Goal: Navigation & Orientation: Find specific page/section

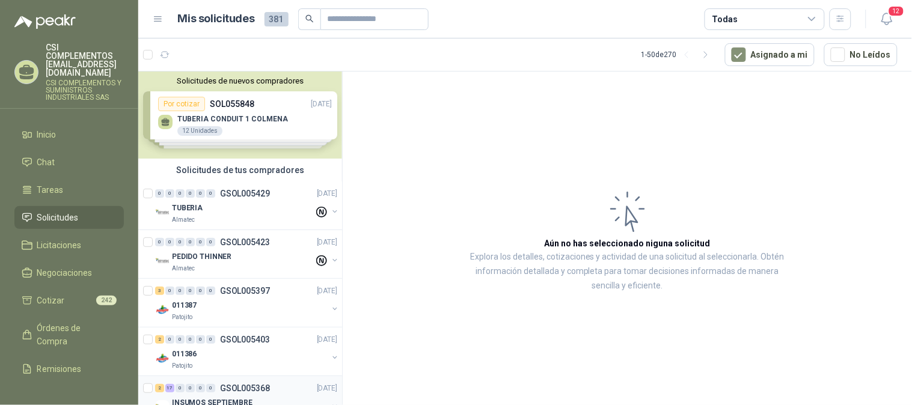
scroll to position [67, 0]
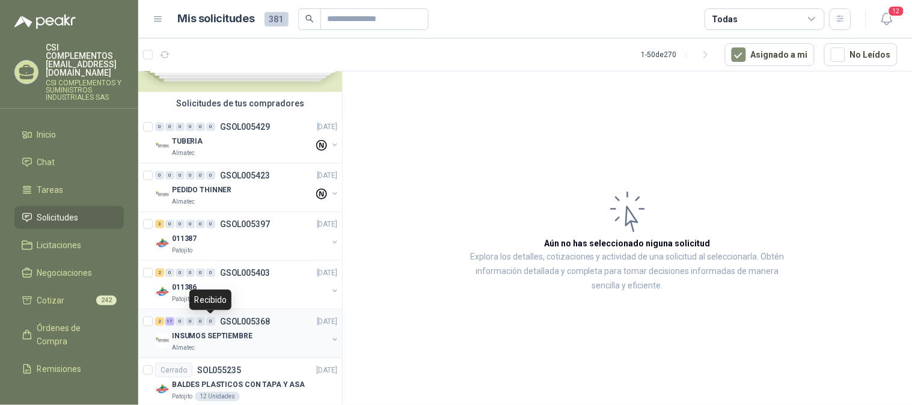
click at [208, 320] on div "0" at bounding box center [210, 321] width 9 height 8
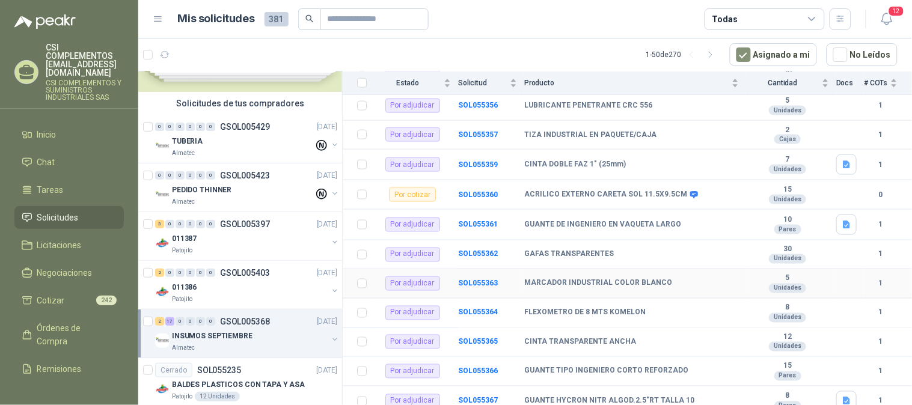
scroll to position [417, 0]
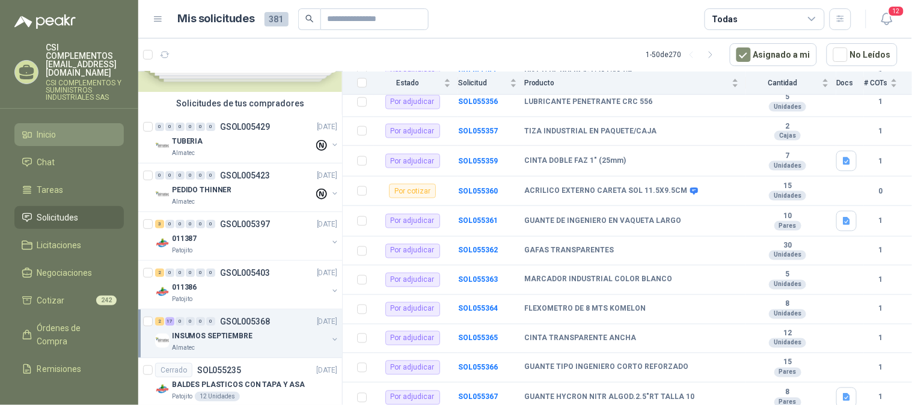
click at [64, 128] on li "Inicio" at bounding box center [69, 134] width 95 height 13
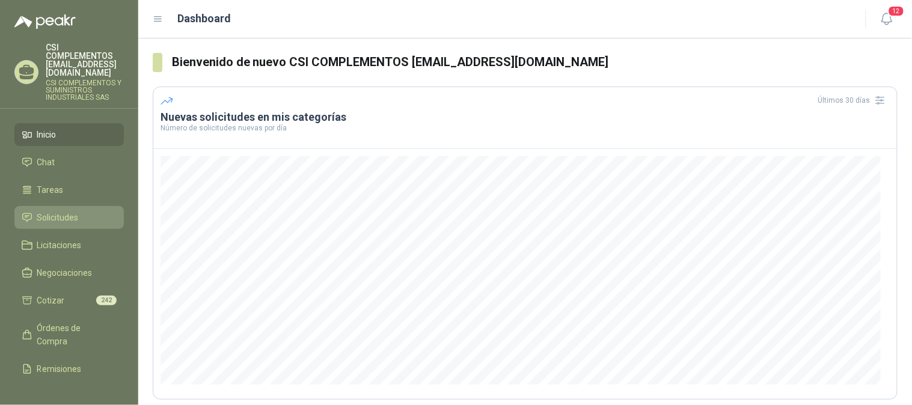
click at [72, 211] on span "Solicitudes" at bounding box center [57, 217] width 41 height 13
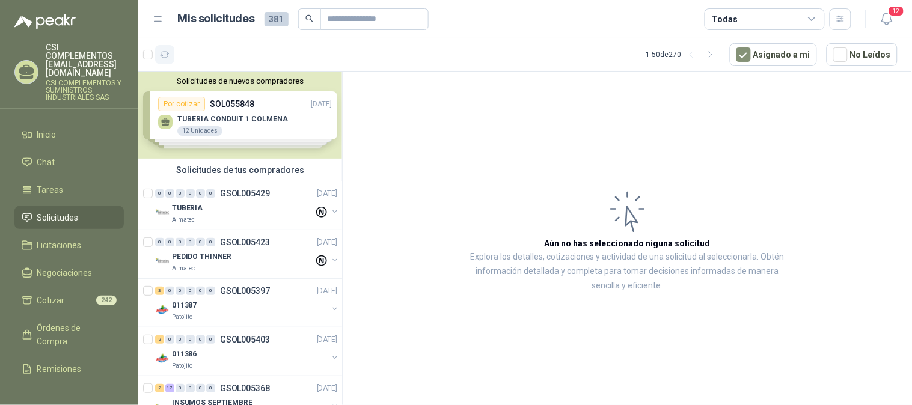
click at [162, 55] on icon "button" at bounding box center [164, 55] width 9 height 6
click at [195, 49] on span "48" at bounding box center [199, 49] width 11 height 10
